Goal: Check status: Check status

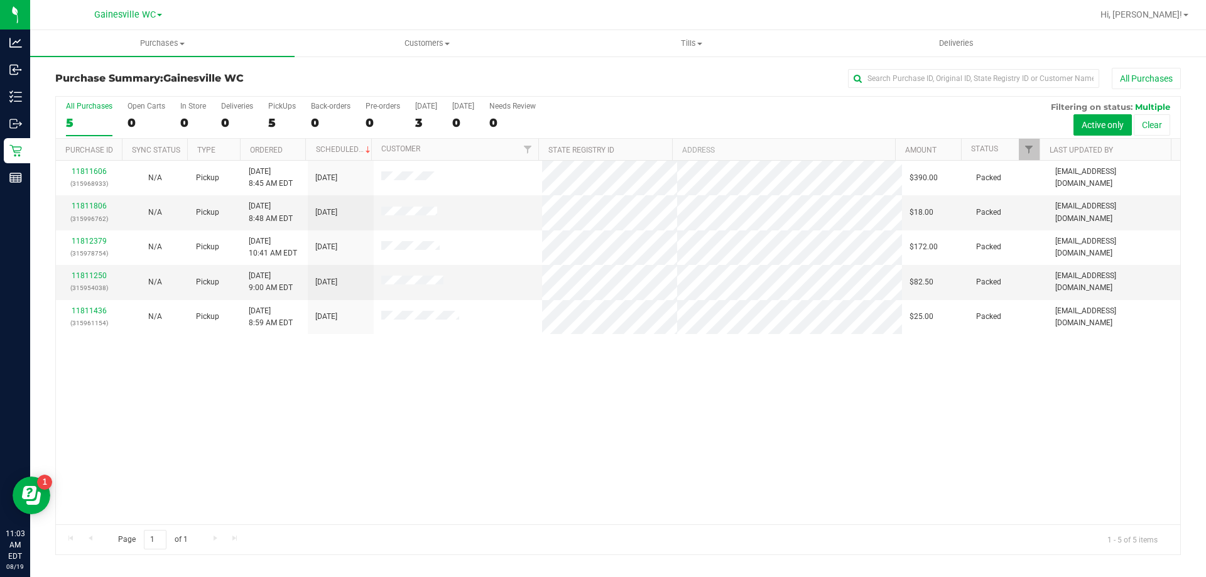
click at [81, 114] on label "All Purchases 5" at bounding box center [89, 119] width 46 height 35
click at [0, 0] on input "All Purchases 5" at bounding box center [0, 0] width 0 height 0
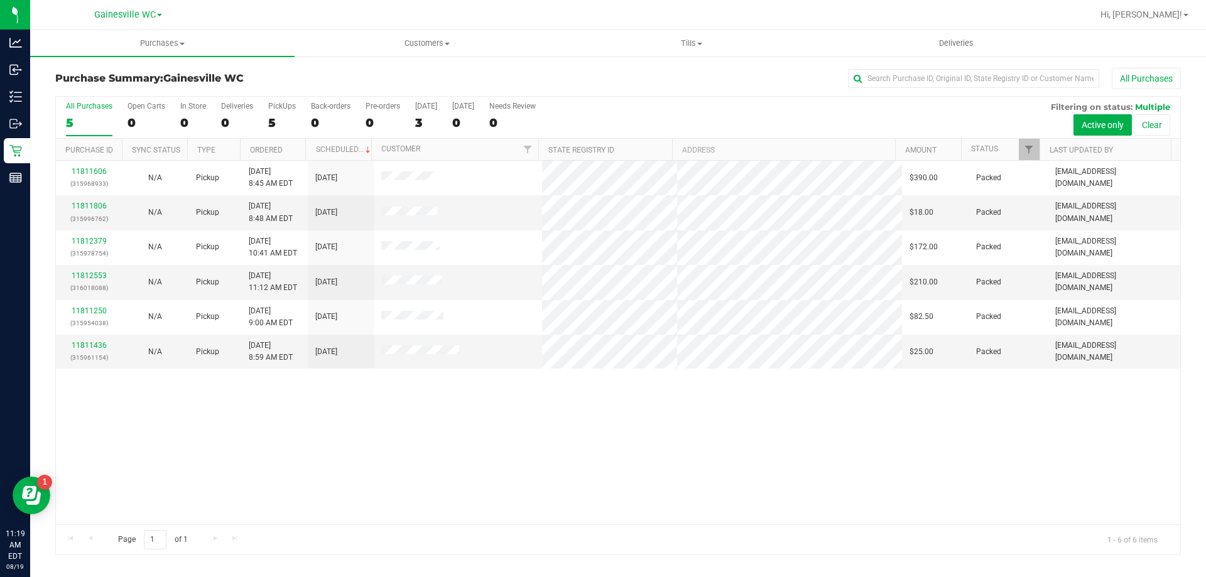
click at [94, 120] on div "5" at bounding box center [89, 123] width 46 height 14
click at [0, 0] on input "All Purchases 5" at bounding box center [0, 0] width 0 height 0
click at [81, 124] on div "6" at bounding box center [89, 123] width 46 height 14
click at [0, 0] on input "All Purchases 6" at bounding box center [0, 0] width 0 height 0
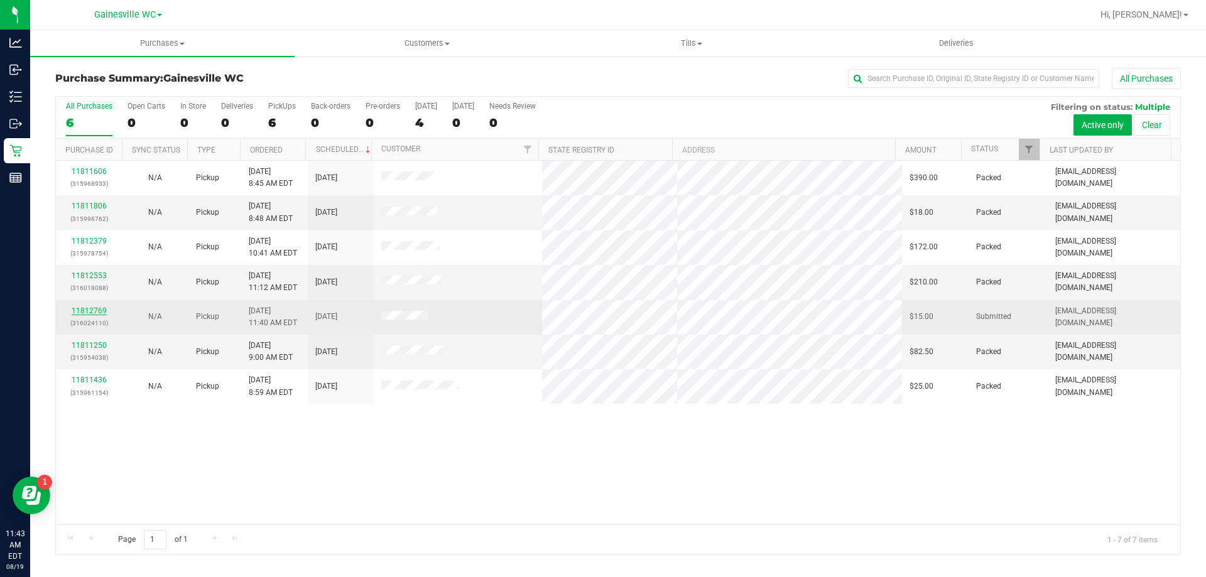
click at [95, 307] on link "11812769" at bounding box center [89, 311] width 35 height 9
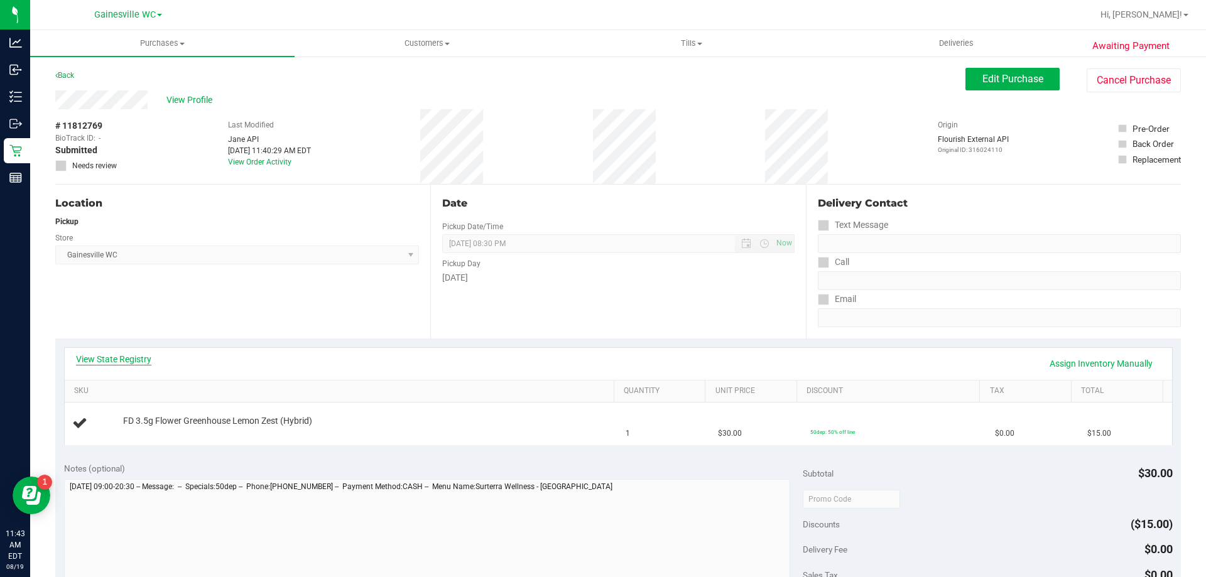
click at [111, 361] on link "View State Registry" at bounding box center [113, 359] width 75 height 13
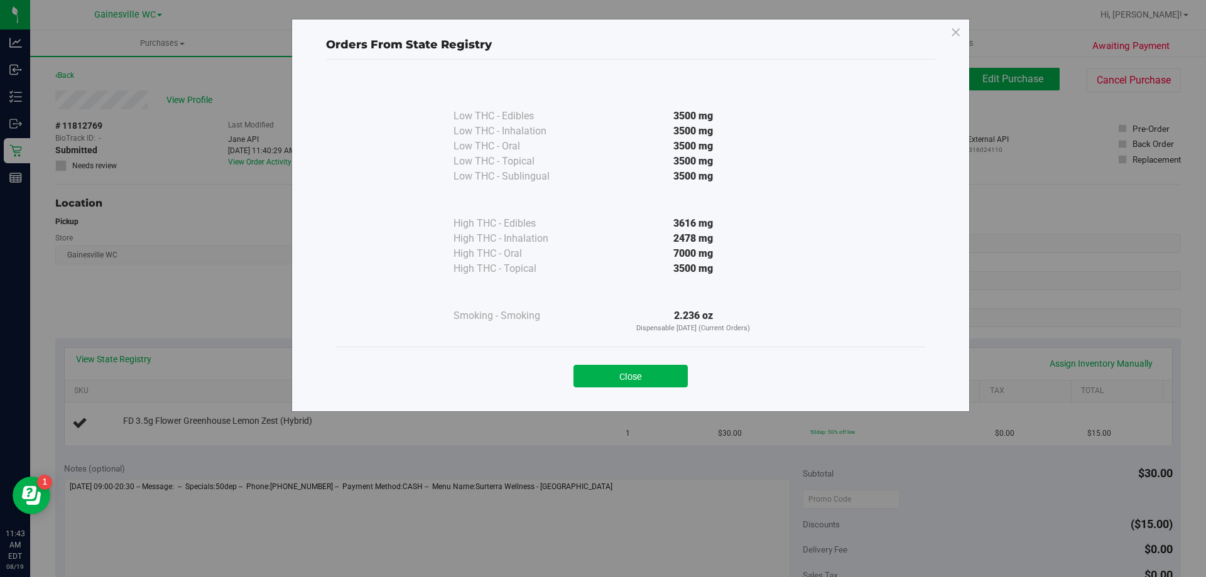
click at [605, 388] on div "Close" at bounding box center [630, 372] width 591 height 51
click at [607, 376] on button "Close" at bounding box center [631, 376] width 114 height 23
